Goal: Communication & Community: Participate in discussion

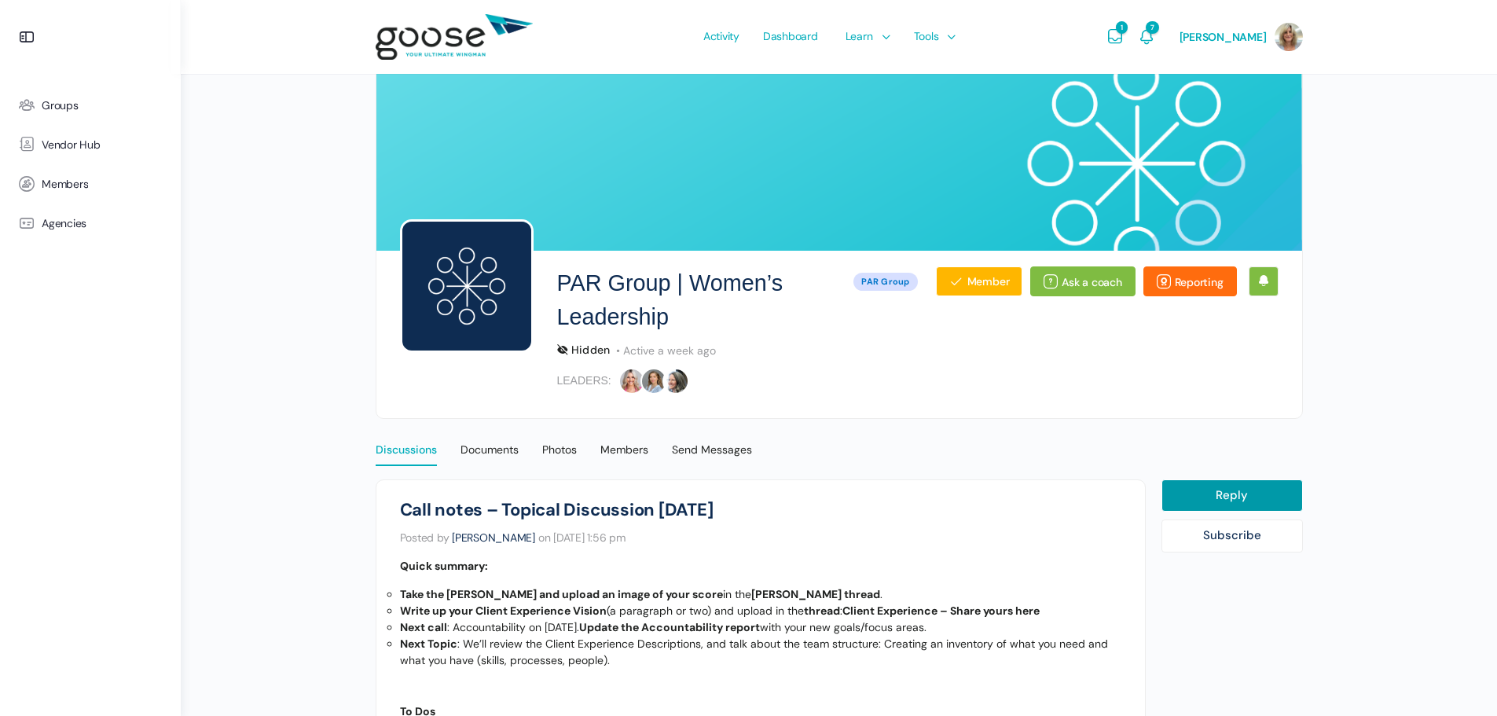
click at [396, 451] on div "Discussions" at bounding box center [406, 454] width 61 height 24
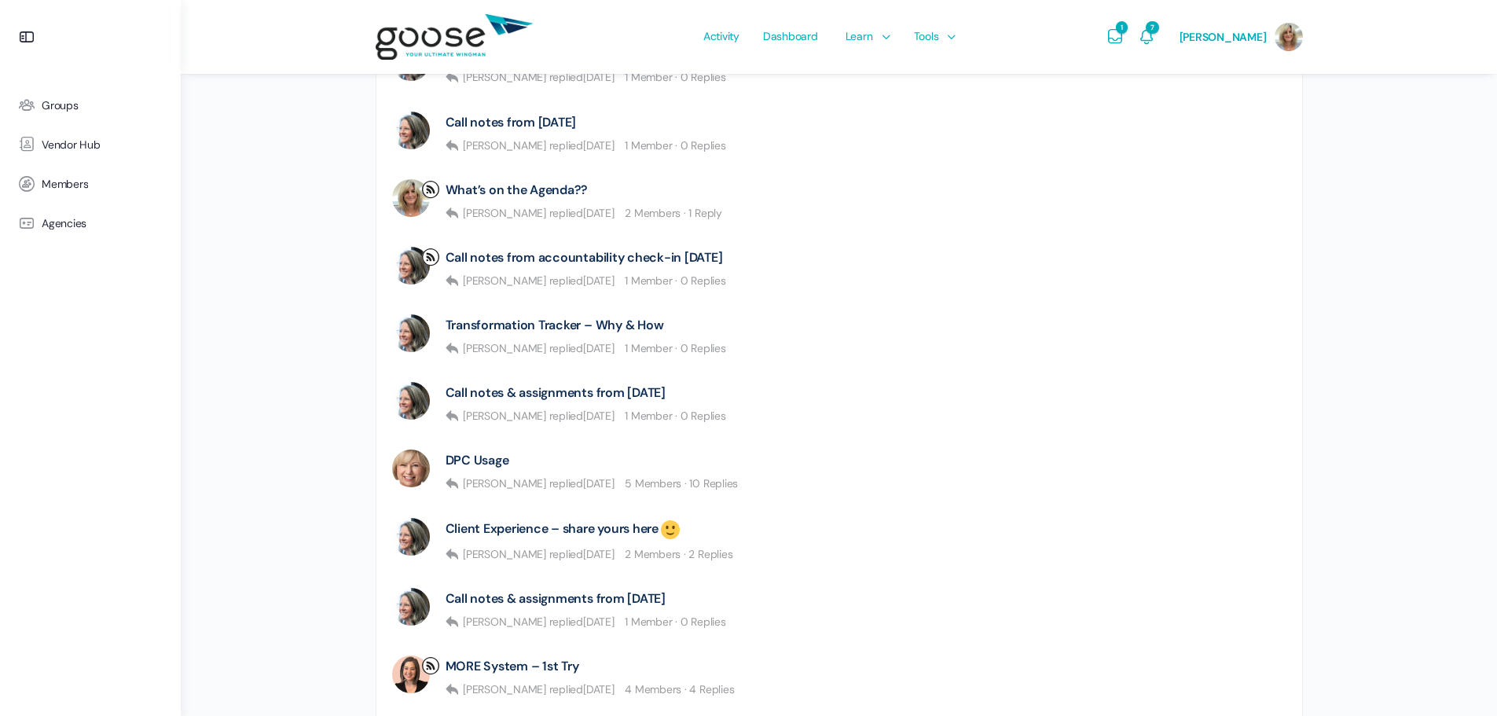
scroll to position [786, 0]
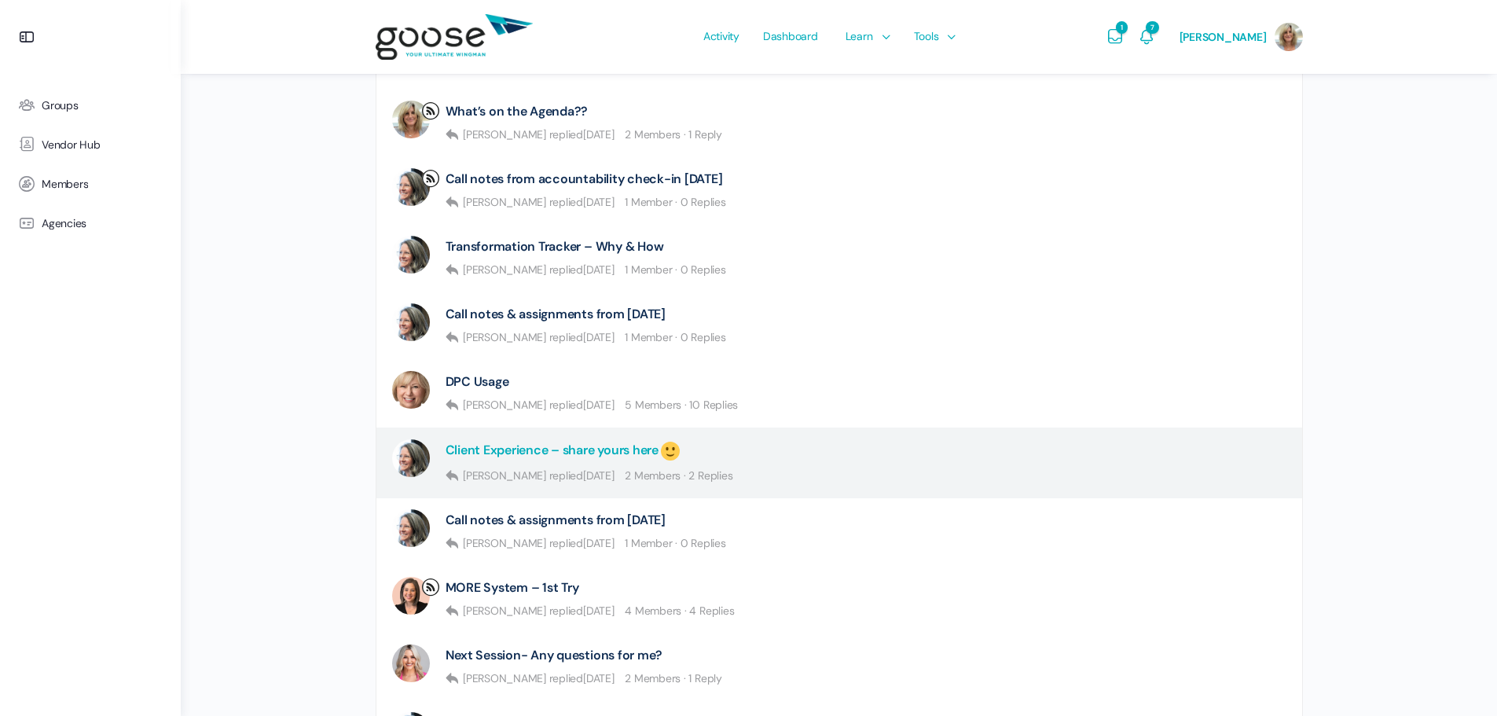
click at [600, 446] on link "Client Experience – share yours here" at bounding box center [564, 451] width 237 height 24
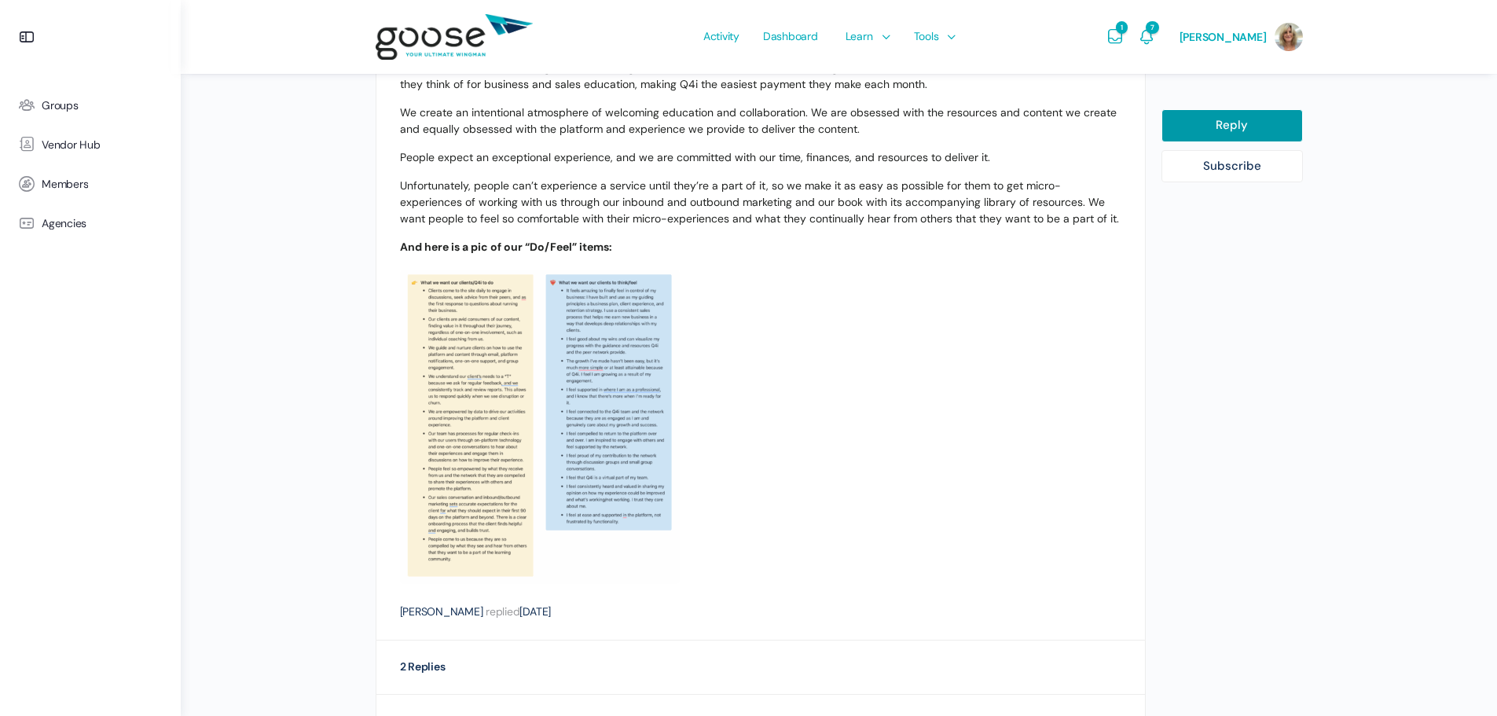
scroll to position [317, 0]
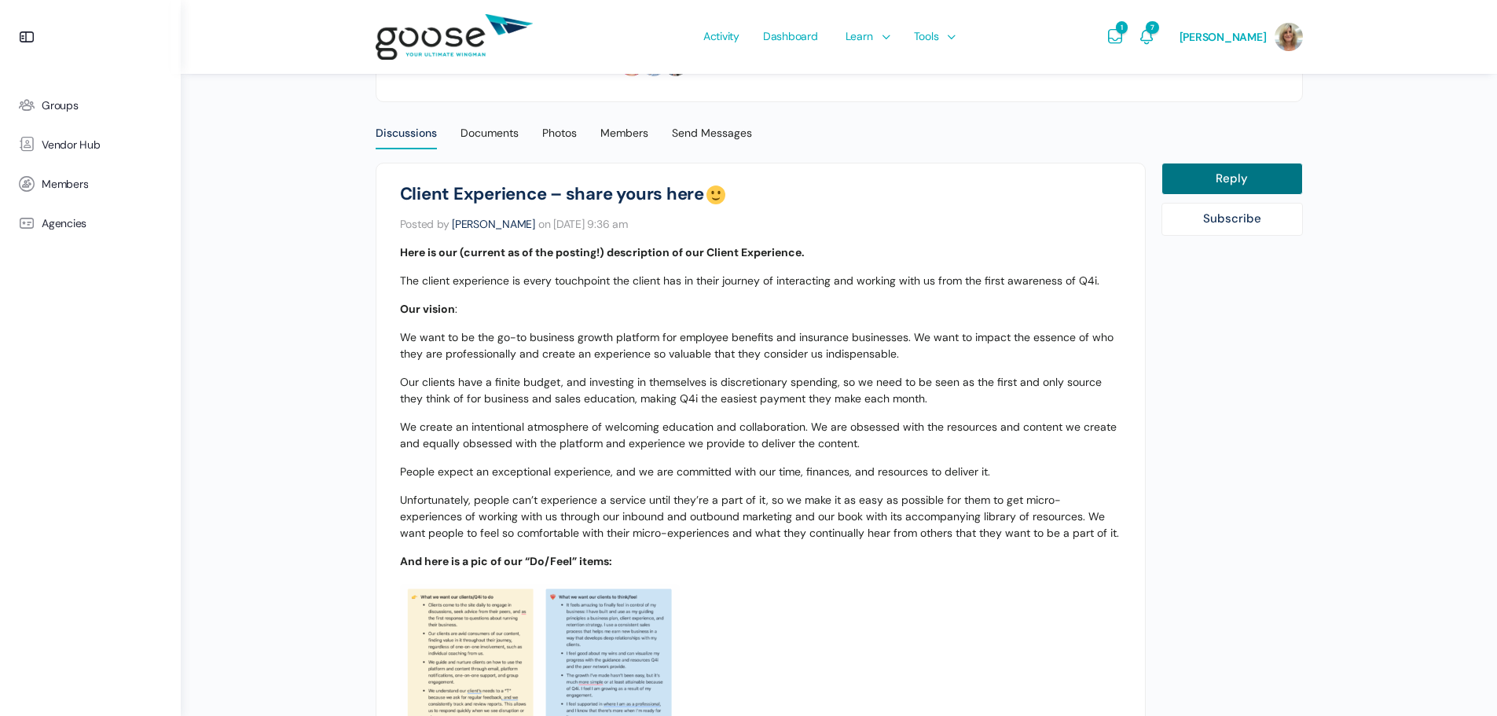
click at [1241, 177] on link "Reply" at bounding box center [1231, 179] width 141 height 33
select select
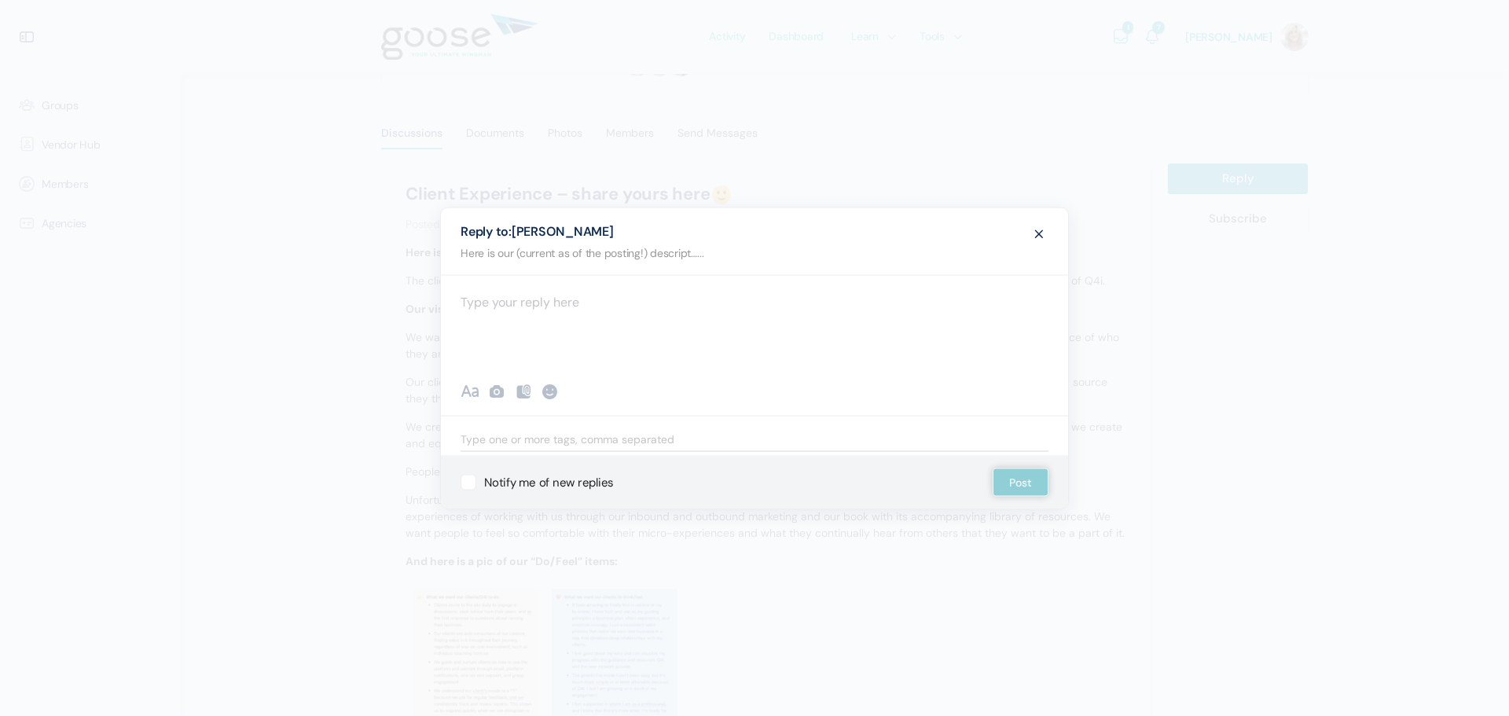
click at [519, 302] on div at bounding box center [754, 322] width 627 height 94
paste div
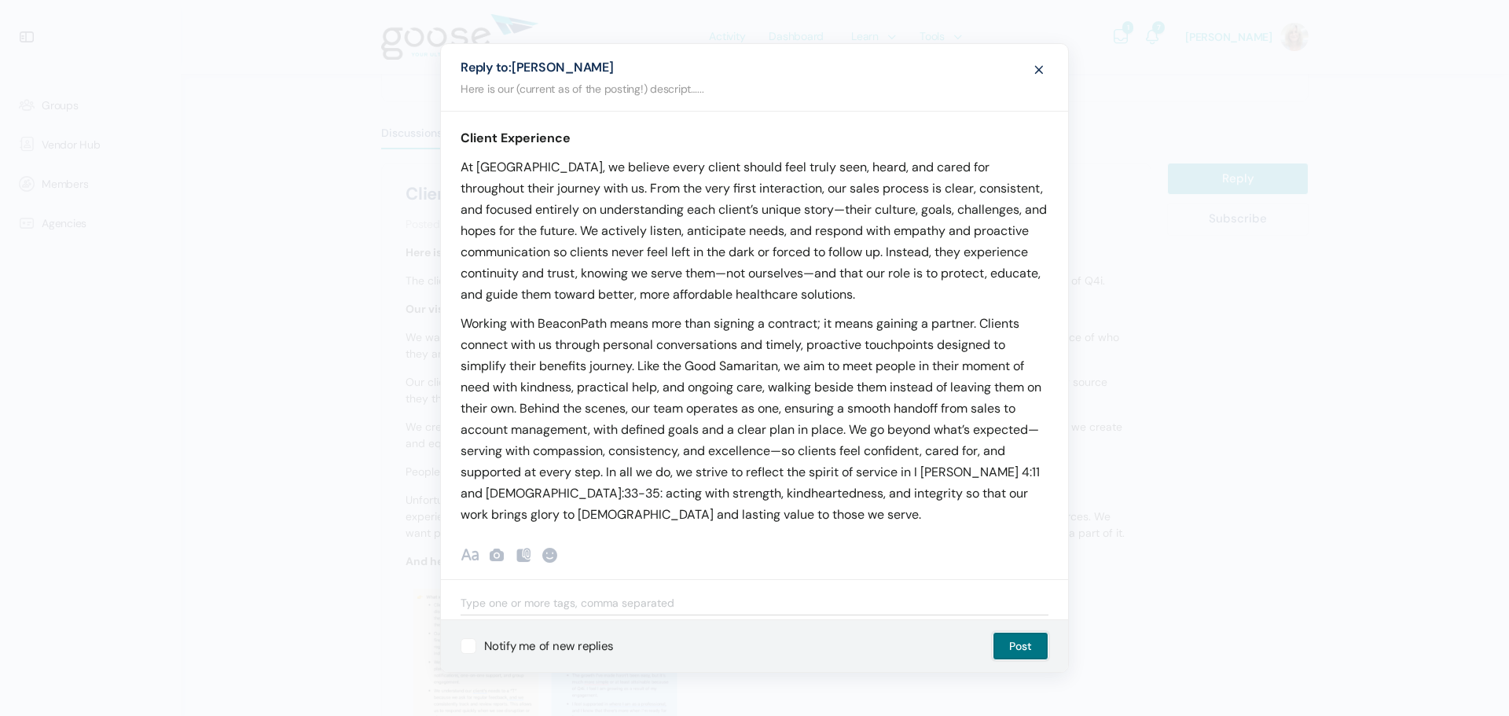
click at [1013, 640] on button "Post" at bounding box center [1020, 646] width 56 height 28
select select
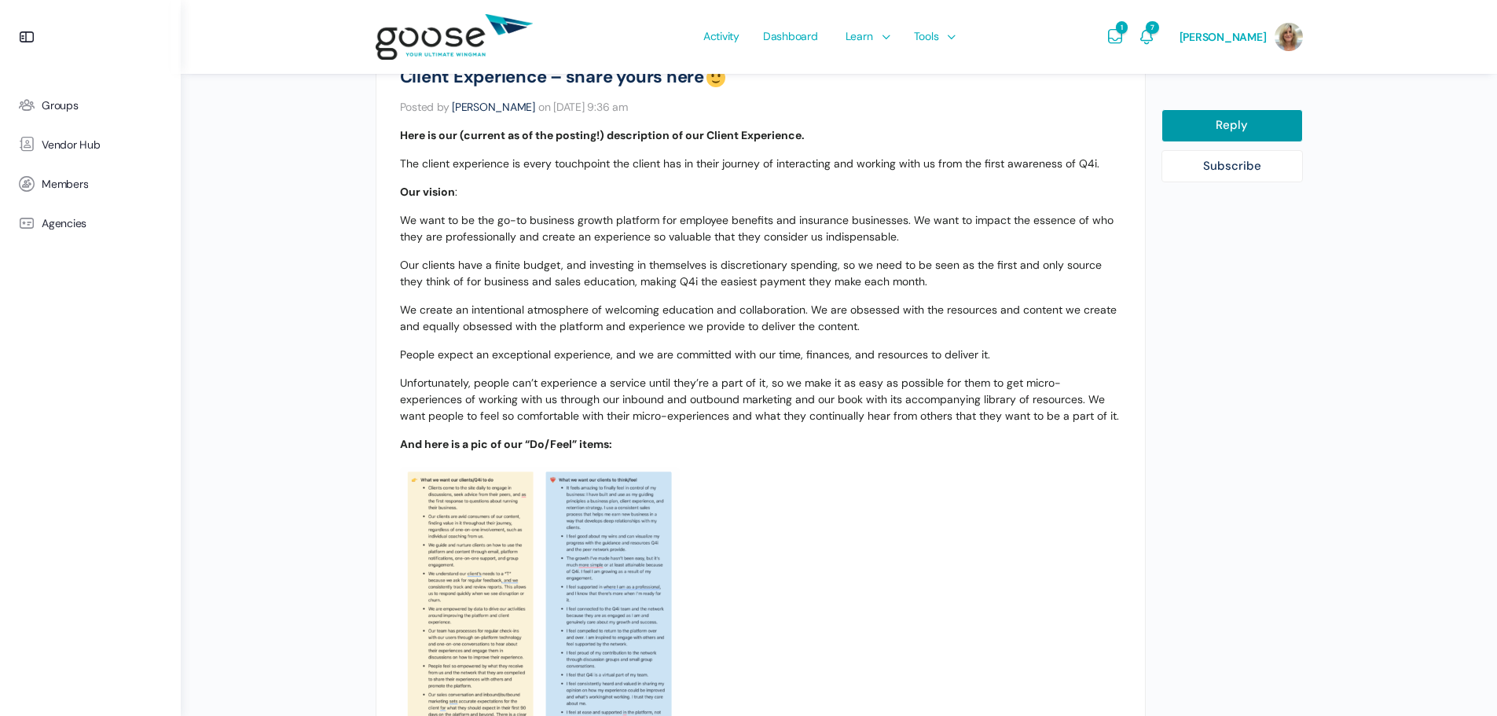
scroll to position [0, 0]
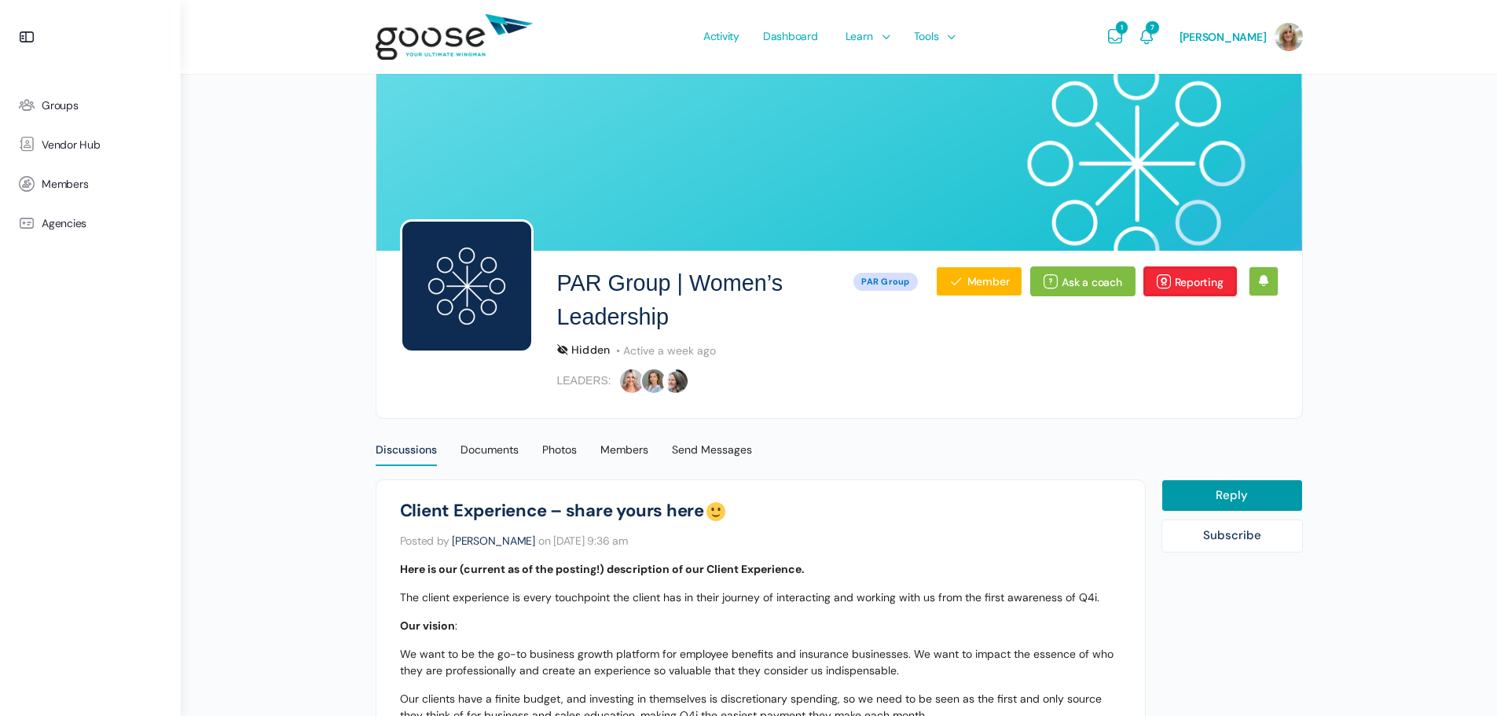
click at [1180, 285] on link "Reporting" at bounding box center [1190, 281] width 94 height 30
